Goal: Task Accomplishment & Management: Complete application form

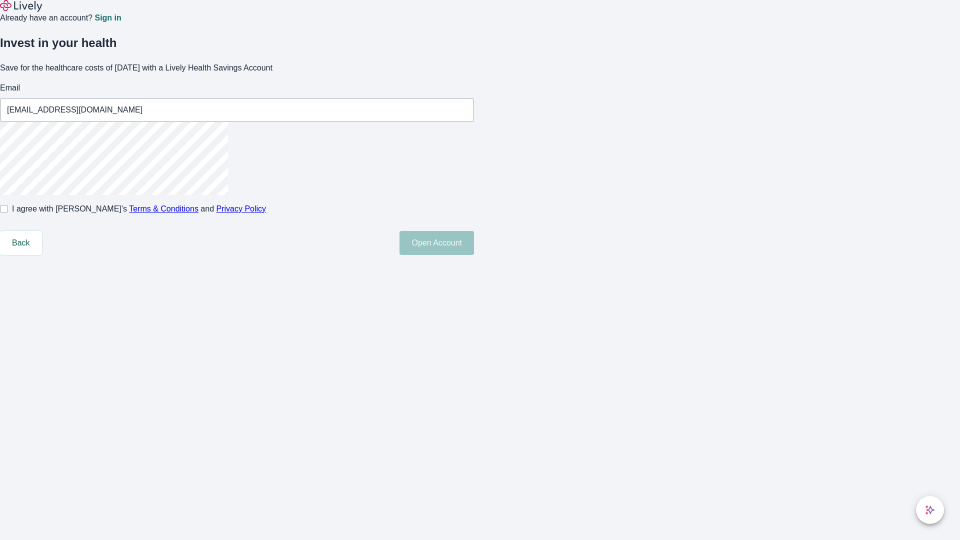
click at [8, 213] on input "I agree with Lively’s Terms & Conditions and Privacy Policy" at bounding box center [4, 209] width 8 height 8
checkbox input "true"
click at [474, 255] on button "Open Account" at bounding box center [437, 243] width 75 height 24
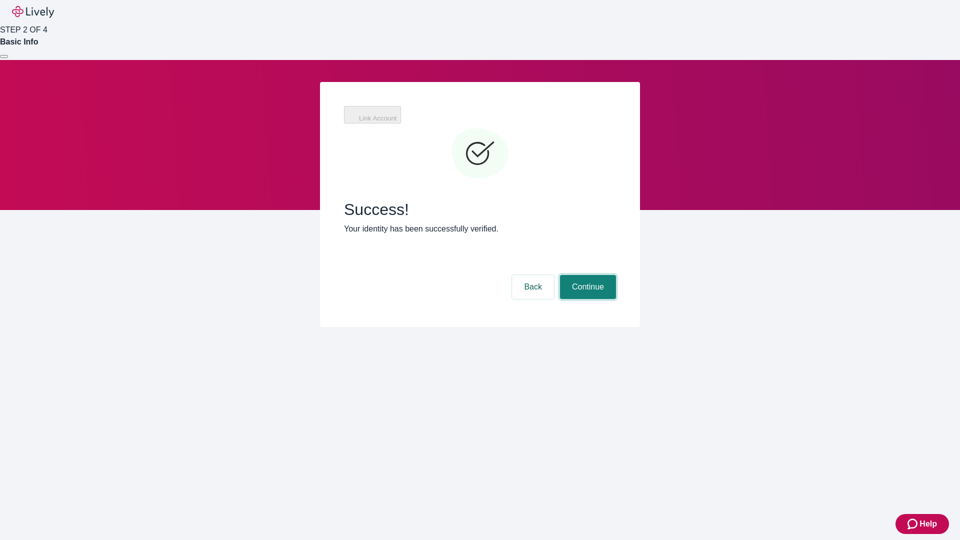
click at [587, 275] on button "Continue" at bounding box center [588, 287] width 56 height 24
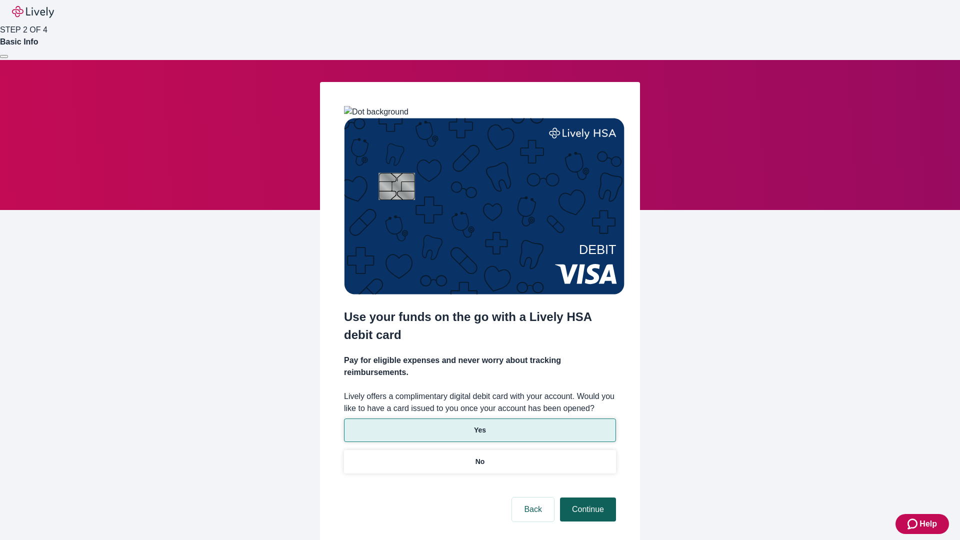
click at [480, 425] on p "Yes" at bounding box center [480, 430] width 12 height 11
click at [587, 498] on button "Continue" at bounding box center [588, 510] width 56 height 24
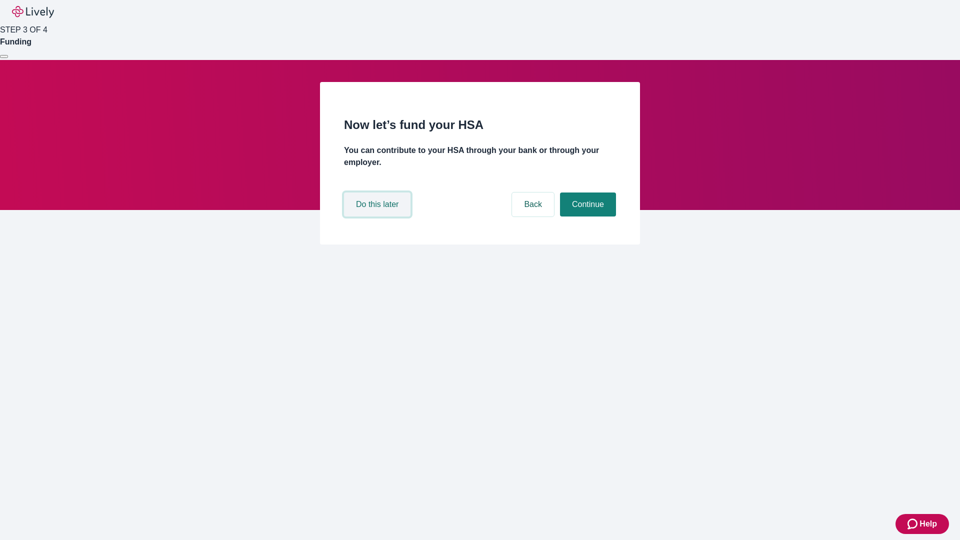
click at [379, 217] on button "Do this later" at bounding box center [377, 205] width 67 height 24
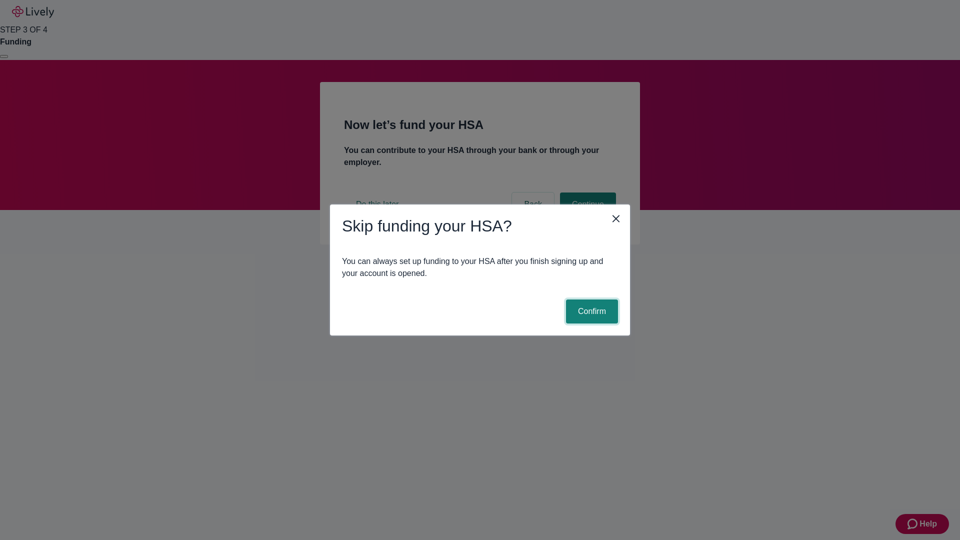
click at [591, 312] on button "Confirm" at bounding box center [592, 312] width 52 height 24
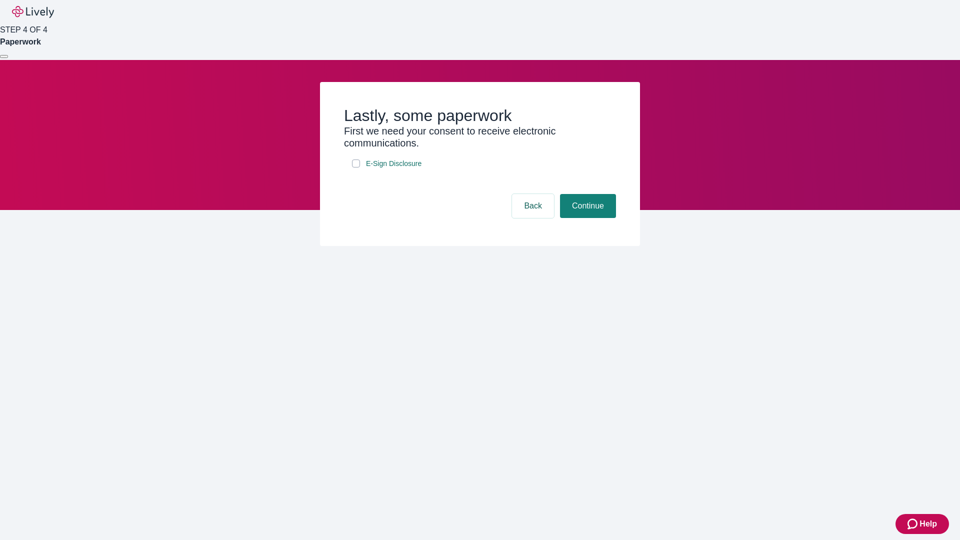
click at [356, 168] on input "E-Sign Disclosure" at bounding box center [356, 164] width 8 height 8
checkbox input "true"
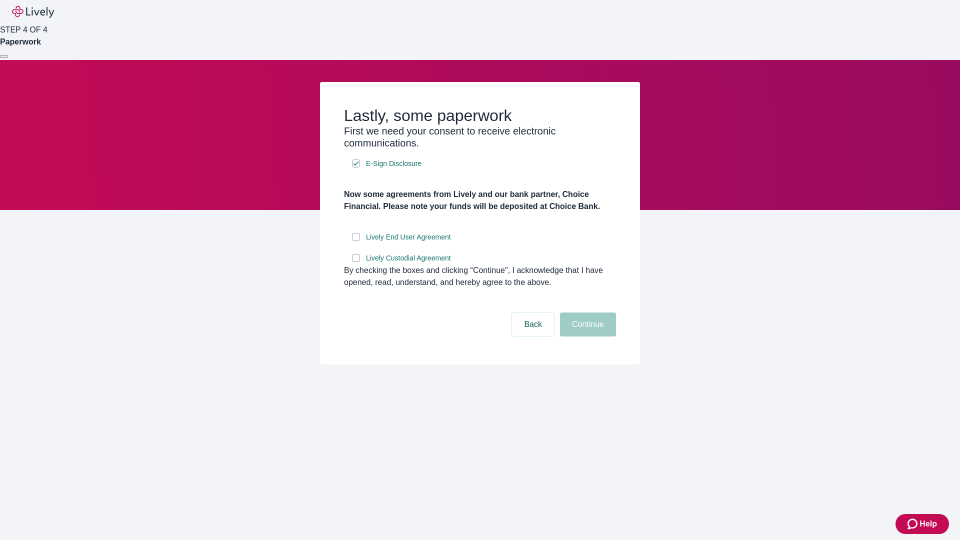
click at [356, 241] on input "Lively End User Agreement" at bounding box center [356, 237] width 8 height 8
checkbox input "true"
click at [356, 262] on input "Lively Custodial Agreement" at bounding box center [356, 258] width 8 height 8
checkbox input "true"
click at [587, 337] on button "Continue" at bounding box center [588, 325] width 56 height 24
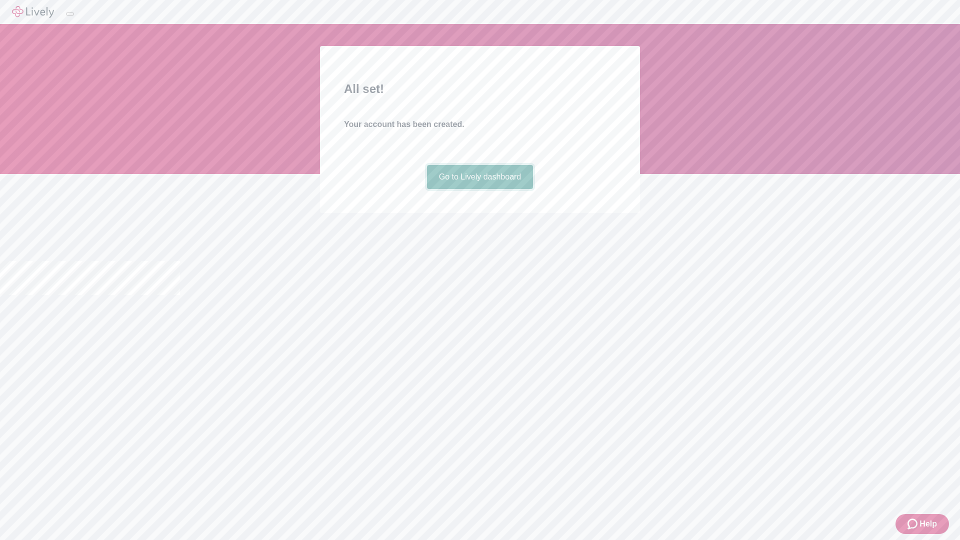
click at [480, 189] on link "Go to Lively dashboard" at bounding box center [480, 177] width 107 height 24
